Goal: Check status: Check status

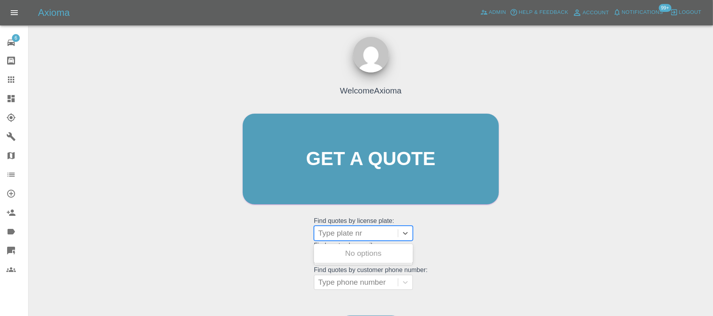
click at [340, 238] on div at bounding box center [356, 233] width 76 height 11
paste input "RV14XJW"
type input "RV14XJW"
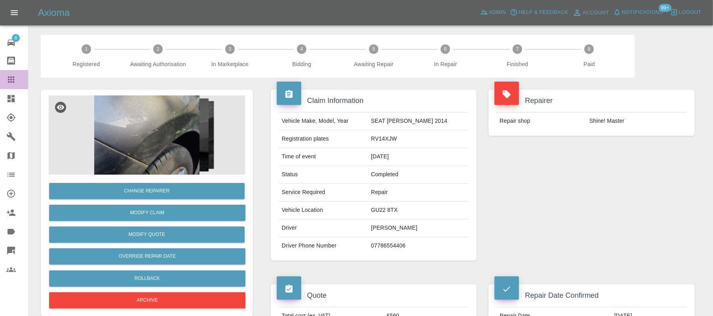
click at [9, 78] on icon at bounding box center [11, 80] width 10 height 10
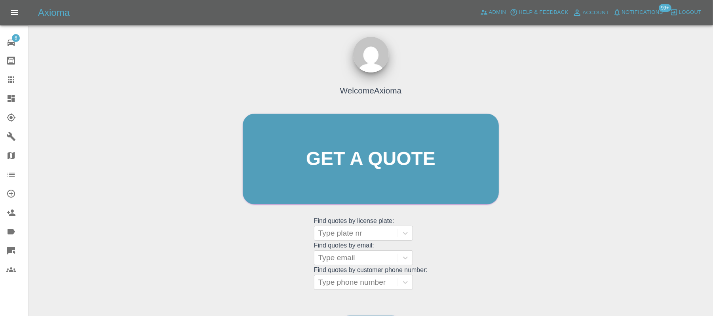
click at [344, 229] on div at bounding box center [356, 233] width 76 height 11
paste input "RA74PYZ"
type input "RA74PYZ"
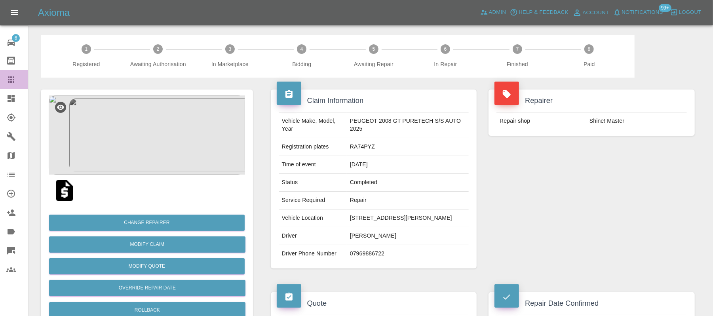
click at [10, 80] on icon at bounding box center [11, 79] width 6 height 6
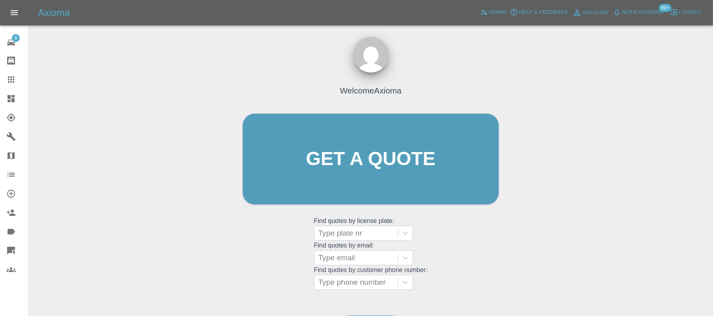
click at [339, 233] on div at bounding box center [356, 233] width 76 height 11
paste input "CR20BYS"
type input "CR20BYS"
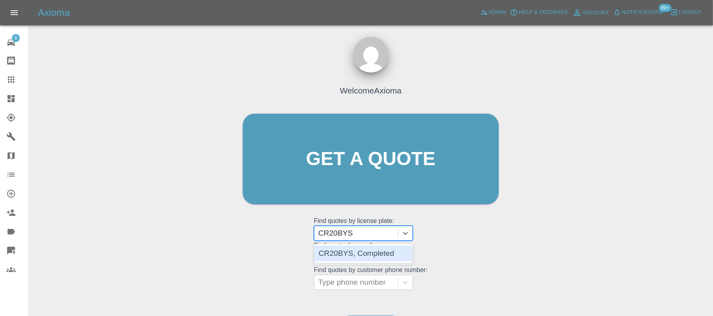
click at [343, 251] on div "CR20BYS, Completed" at bounding box center [363, 254] width 99 height 16
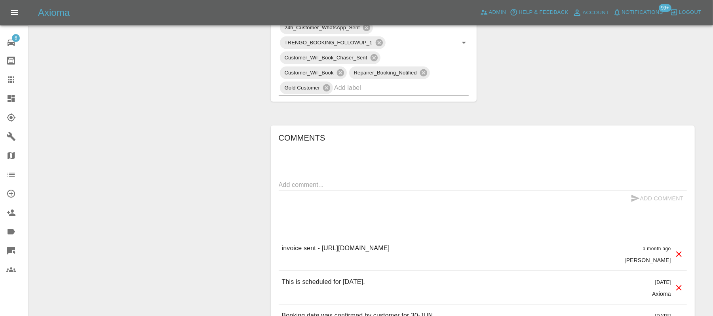
scroll to position [458, 0]
drag, startPoint x: 323, startPoint y: 242, endPoint x: 533, endPoint y: 242, distance: 209.5
click at [390, 242] on p "invoice sent - https://dashboard.stripe.com/invoices/in_1RmC2pA4aDea5wMj5p3VR1ez" at bounding box center [336, 247] width 108 height 10
copy p "https://dashboard.stripe.com/invoices/in_1RmC2pA4aDea5wMj5p3VR1ez"
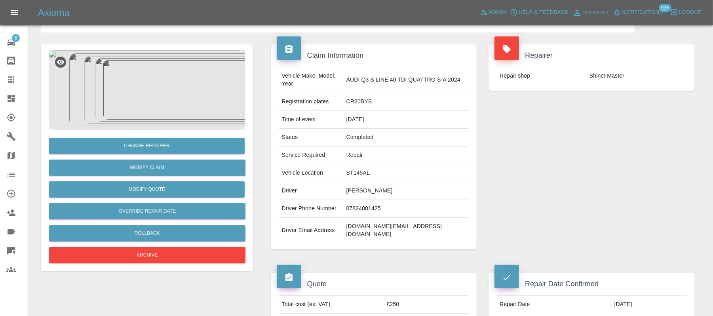
scroll to position [38, 0]
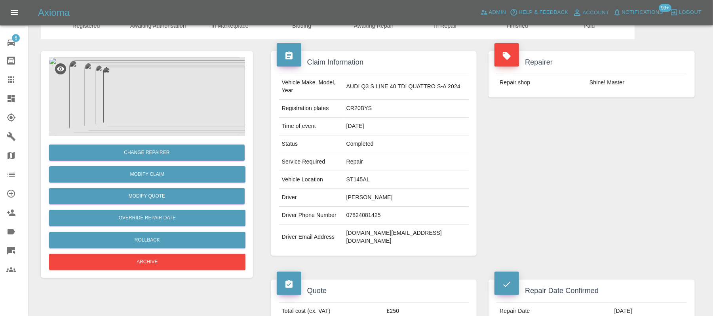
click at [365, 108] on td "CR20BYS" at bounding box center [406, 109] width 126 height 18
copy td "CR20BYS"
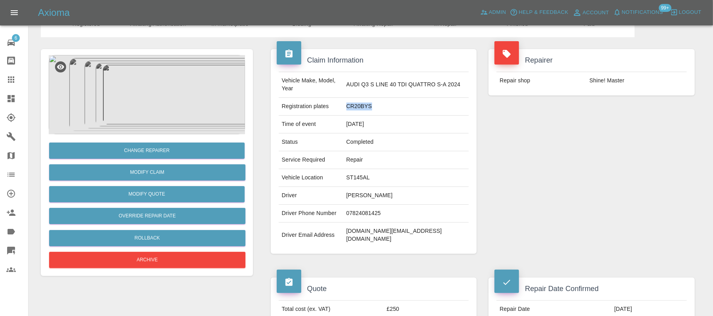
scroll to position [0, 0]
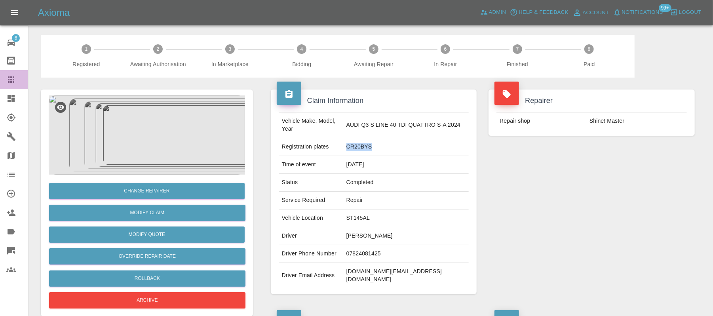
click at [13, 80] on icon at bounding box center [11, 79] width 6 height 6
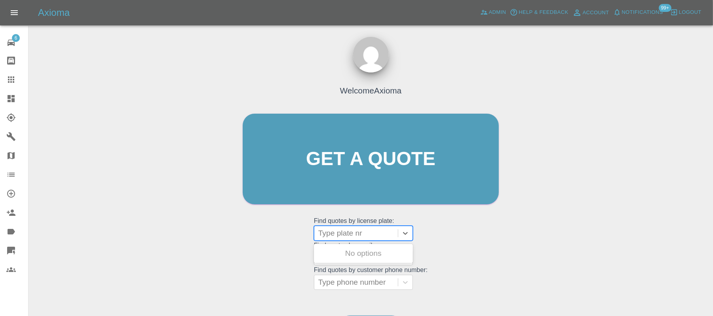
click at [334, 230] on div at bounding box center [356, 233] width 76 height 11
paste input "RA74PYZ"
type input "RA74PYZ"
click at [356, 251] on div "RA74PYZ, Completed" at bounding box center [363, 254] width 99 height 16
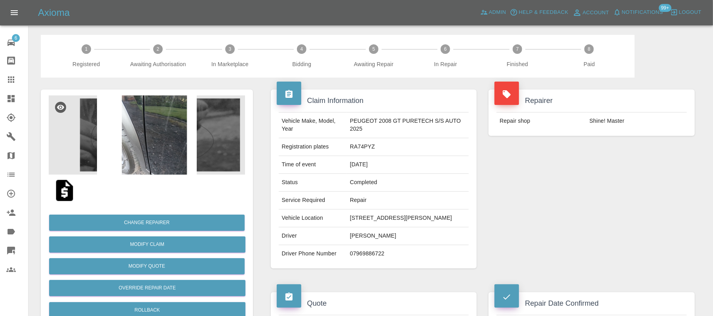
click at [364, 146] on td "RA74PYZ" at bounding box center [408, 147] width 122 height 18
copy td "RA74PYZ"
click at [8, 78] on icon at bounding box center [11, 79] width 6 height 6
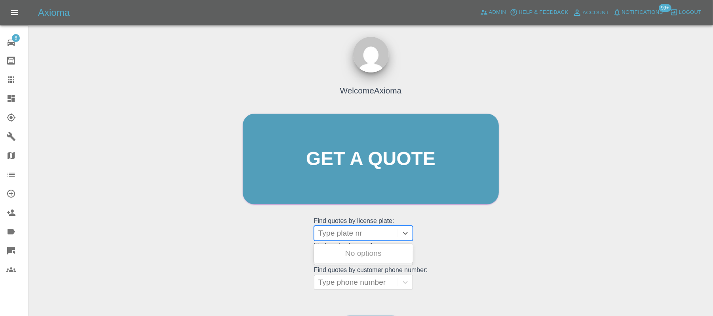
click at [334, 228] on div at bounding box center [356, 233] width 76 height 11
paste input "CR20BYS"
type input "CR20BYS"
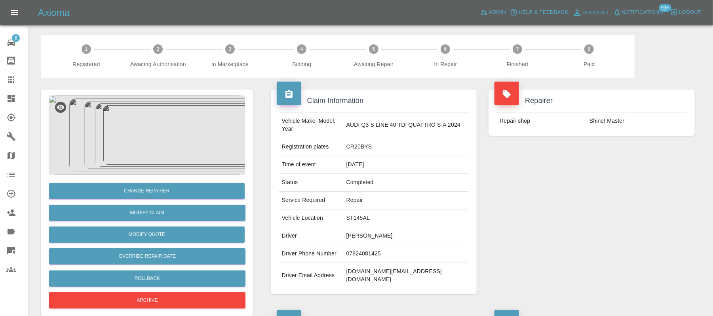
click at [368, 147] on td "CR20BYS" at bounding box center [406, 147] width 126 height 18
copy td "CR20BYS"
click at [7, 80] on icon at bounding box center [11, 80] width 10 height 10
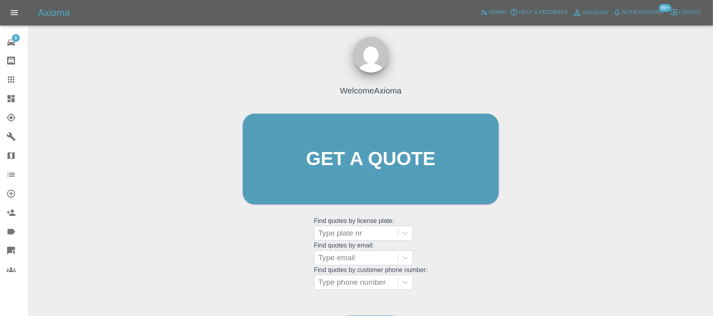
paste input "KM55MFX"
type input "KM55MFX"
click at [334, 234] on div "KM55MFX" at bounding box center [356, 233] width 76 height 11
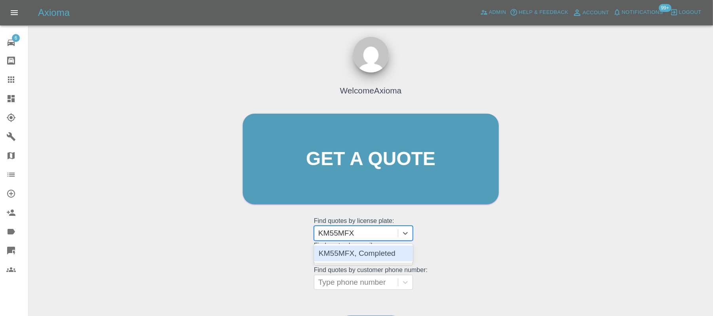
click at [337, 253] on div "KM55MFX, Completed" at bounding box center [363, 254] width 99 height 16
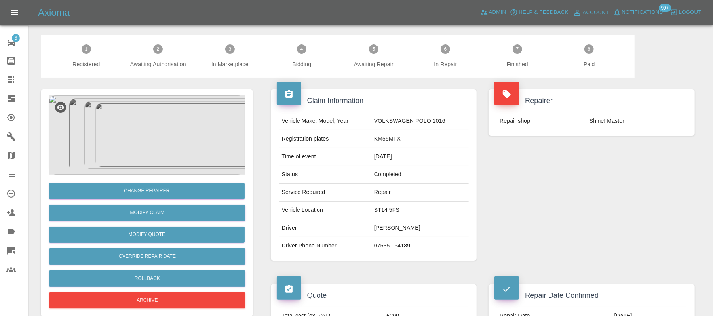
click at [384, 136] on td "KM55MFX" at bounding box center [420, 139] width 98 height 18
copy td "KM55MFX"
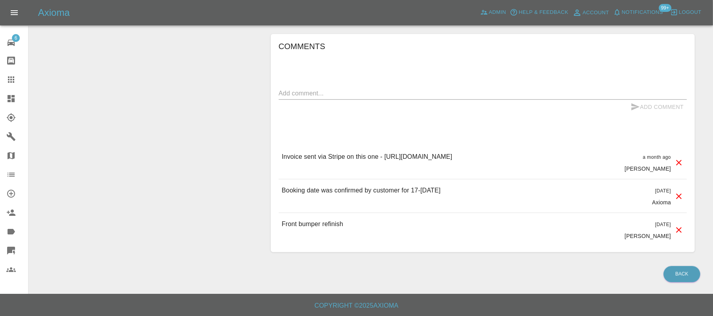
scroll to position [455, 0]
drag, startPoint x: 386, startPoint y: 158, endPoint x: 596, endPoint y: 156, distance: 210.7
click at [453, 156] on p "Invoice sent via Stripe on this one - https://dashboard.stripe.com/invoices/in_…" at bounding box center [367, 157] width 171 height 10
copy p "https://dashboard.stripe.com/invoices/in_1RmByHA4aDea5wMjiWWLyS3p"
click at [15, 81] on icon at bounding box center [11, 80] width 10 height 10
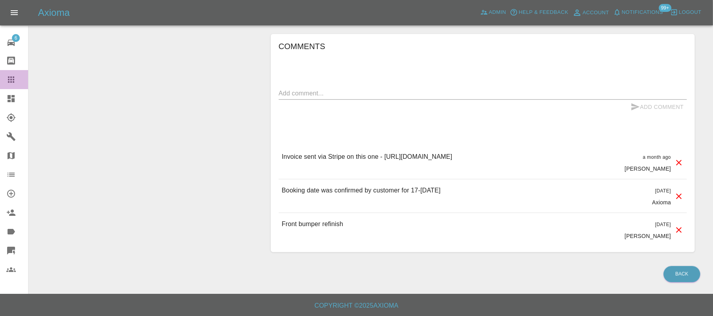
scroll to position [55, 0]
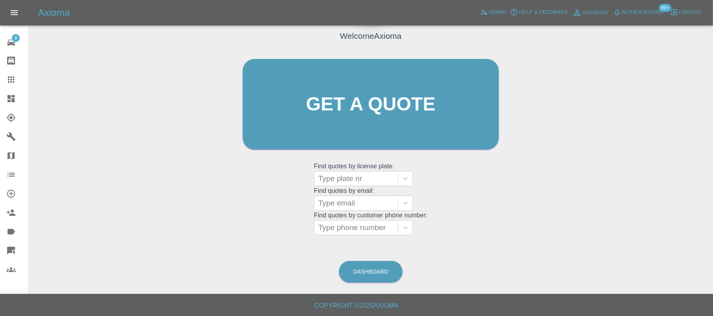
click at [344, 180] on div at bounding box center [356, 178] width 76 height 11
paste input "RA74PYZ"
type input "RA74PYZ"
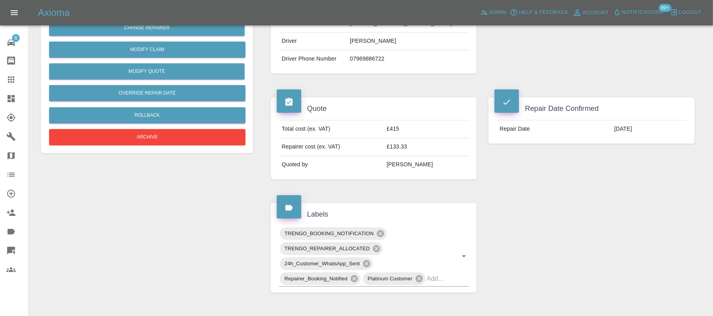
scroll to position [221, 0]
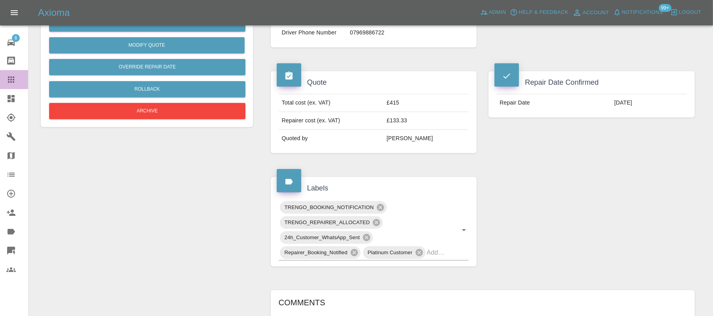
click at [8, 82] on icon at bounding box center [11, 79] width 6 height 6
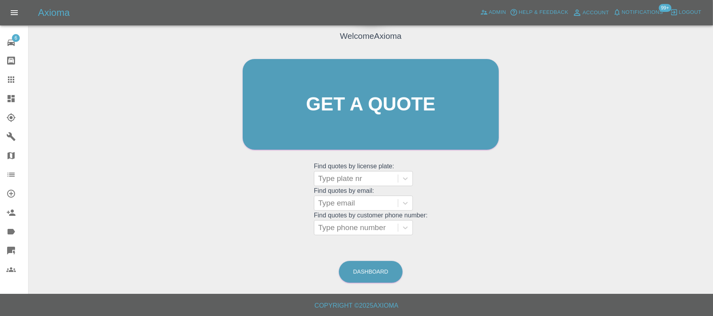
scroll to position [55, 0]
click at [336, 183] on div at bounding box center [356, 178] width 76 height 11
paste input "CR20BYS"
type input "CR20BYS"
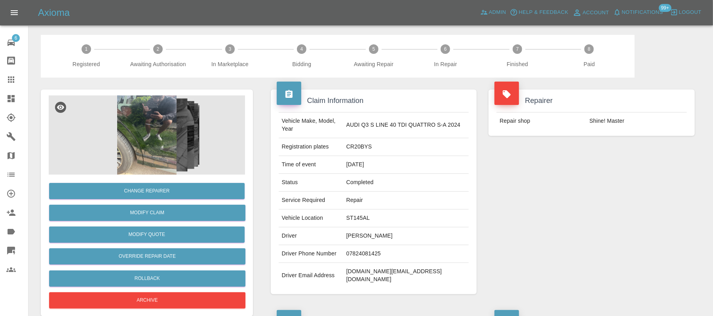
click at [365, 144] on td "CR20BYS" at bounding box center [406, 147] width 126 height 18
copy td "CR20BYS"
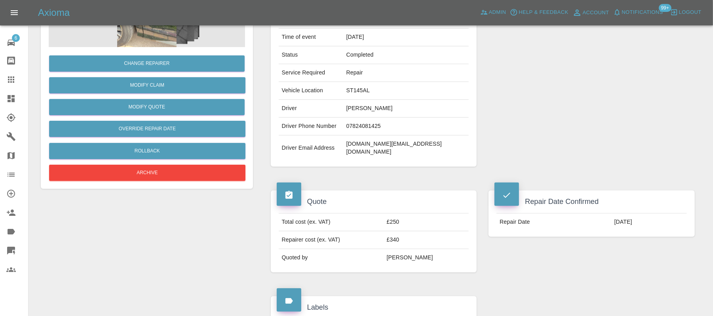
scroll to position [127, 0]
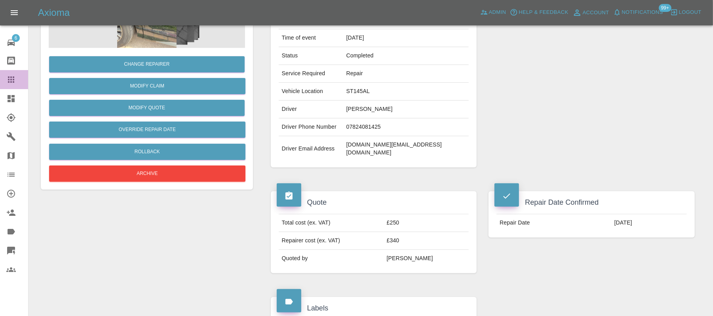
click at [13, 83] on icon at bounding box center [11, 79] width 6 height 6
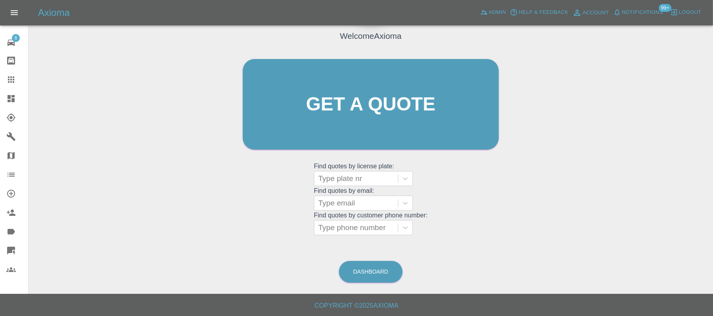
scroll to position [55, 0]
click at [336, 174] on div at bounding box center [356, 178] width 76 height 11
paste input "Axioma - Fleet"
type input "Axioma - Fleet"
paste input "KM55MFX"
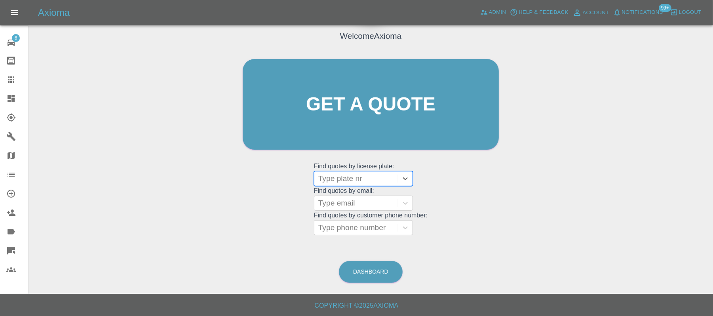
type input "KM55MFX"
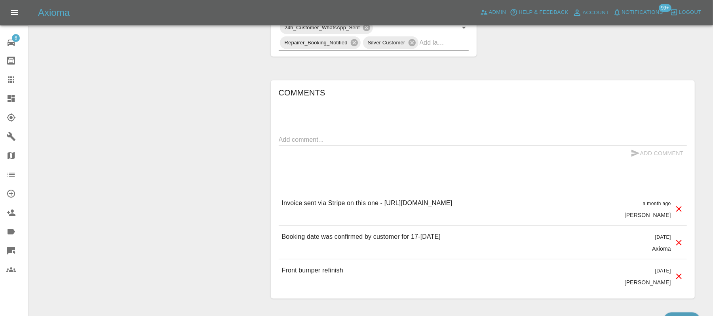
scroll to position [420, 0]
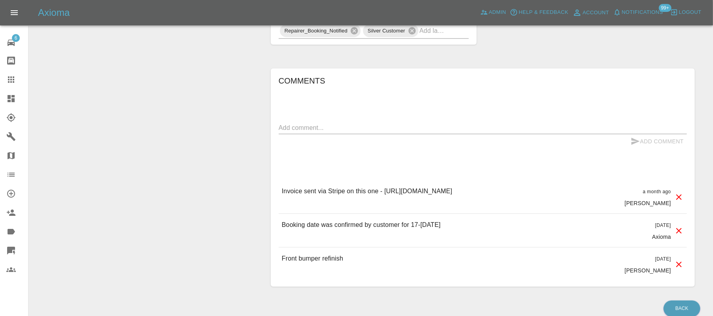
drag, startPoint x: 385, startPoint y: 190, endPoint x: 599, endPoint y: 198, distance: 214.0
click at [599, 198] on div "Invoice sent via Stripe on this one - https://dashboard.stripe.com/invoices/in_…" at bounding box center [483, 196] width 408 height 33
click at [13, 80] on icon at bounding box center [11, 79] width 6 height 6
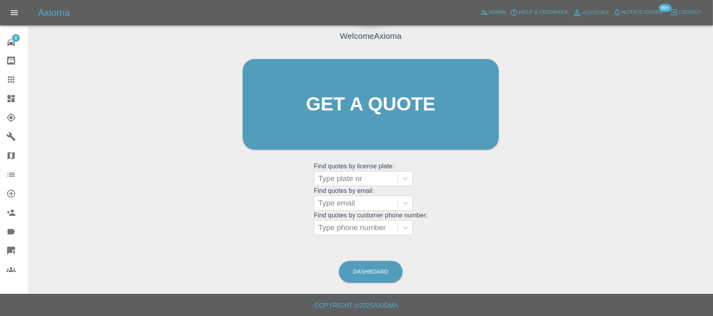
scroll to position [55, 0]
click at [363, 179] on div at bounding box center [356, 178] width 76 height 11
paste input "DS25KPK"
type input "DS25KPK"
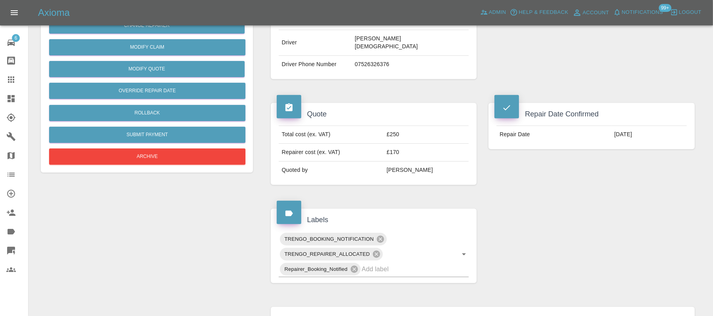
scroll to position [198, 0]
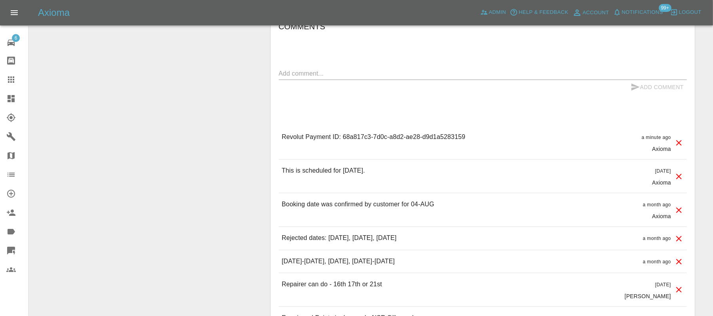
scroll to position [527, 0]
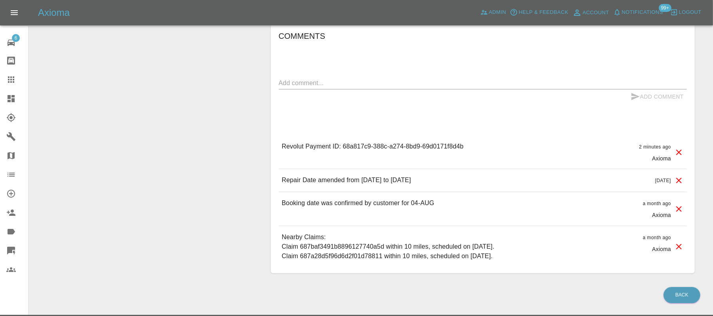
scroll to position [513, 0]
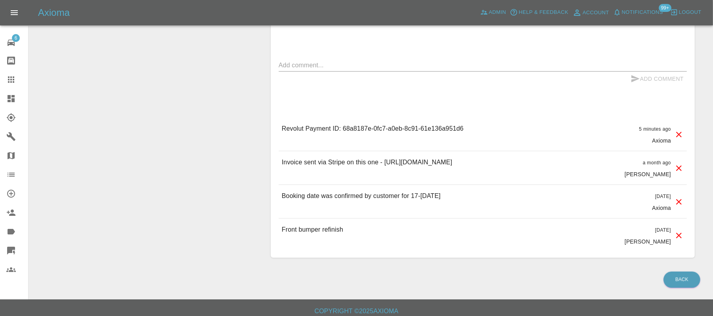
scroll to position [489, 0]
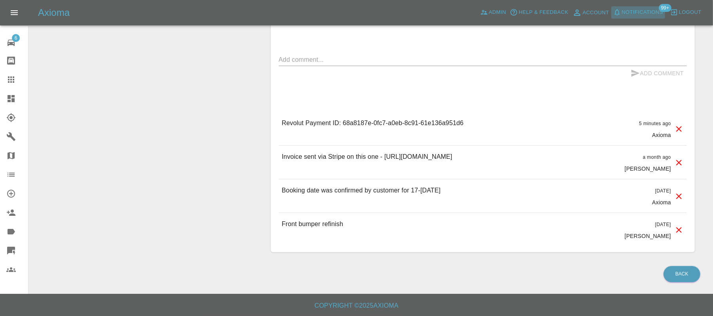
click at [623, 14] on span "Notifications" at bounding box center [642, 12] width 41 height 9
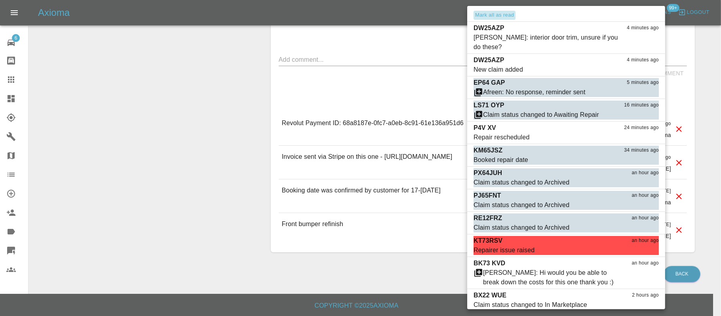
click at [501, 13] on button "Mark all as read" at bounding box center [495, 15] width 42 height 9
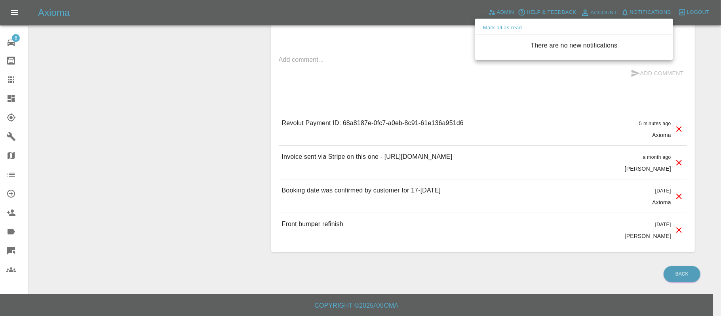
click at [367, 104] on div at bounding box center [360, 158] width 721 height 316
